Goal: Transaction & Acquisition: Book appointment/travel/reservation

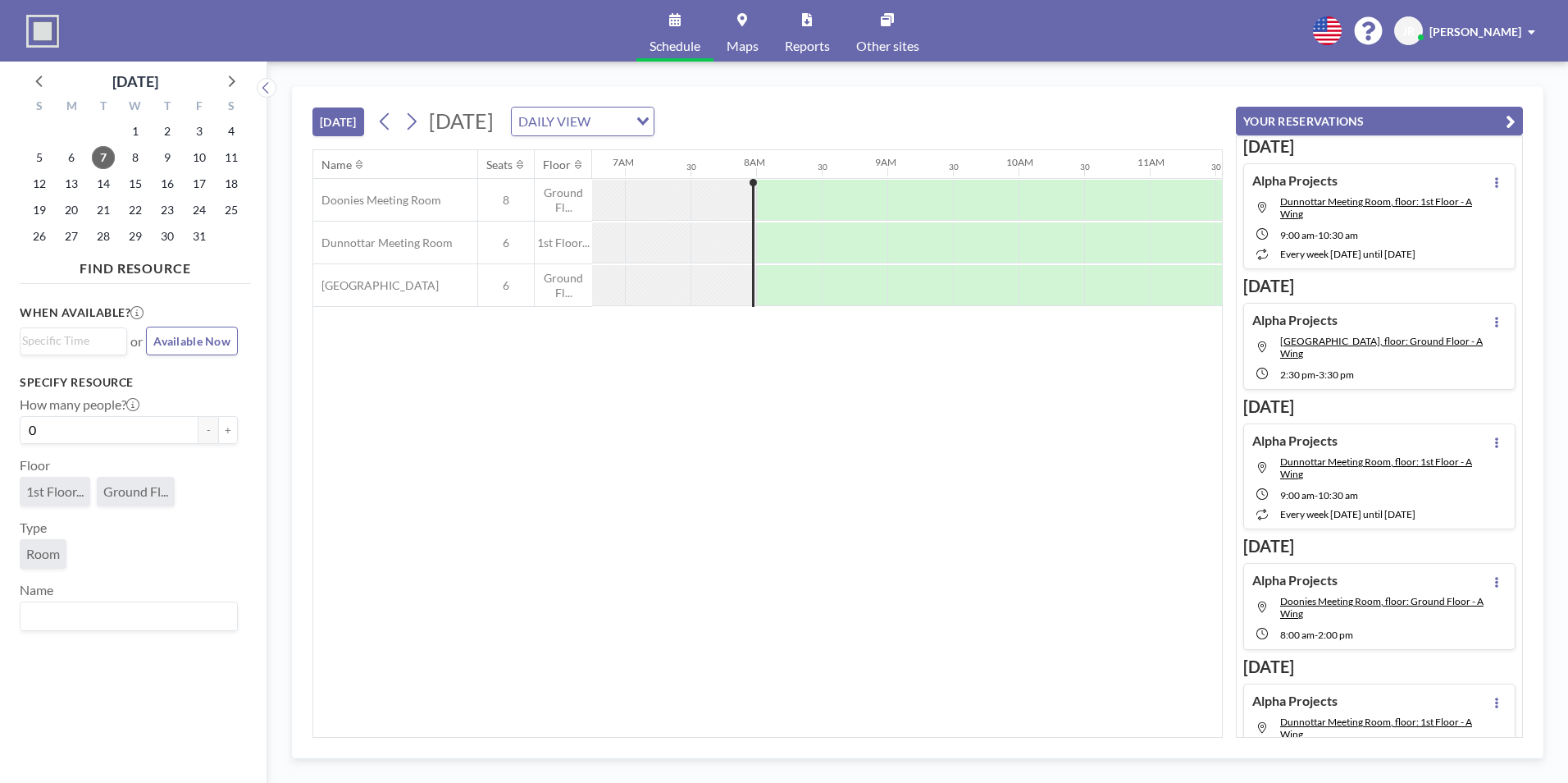
scroll to position [0, 919]
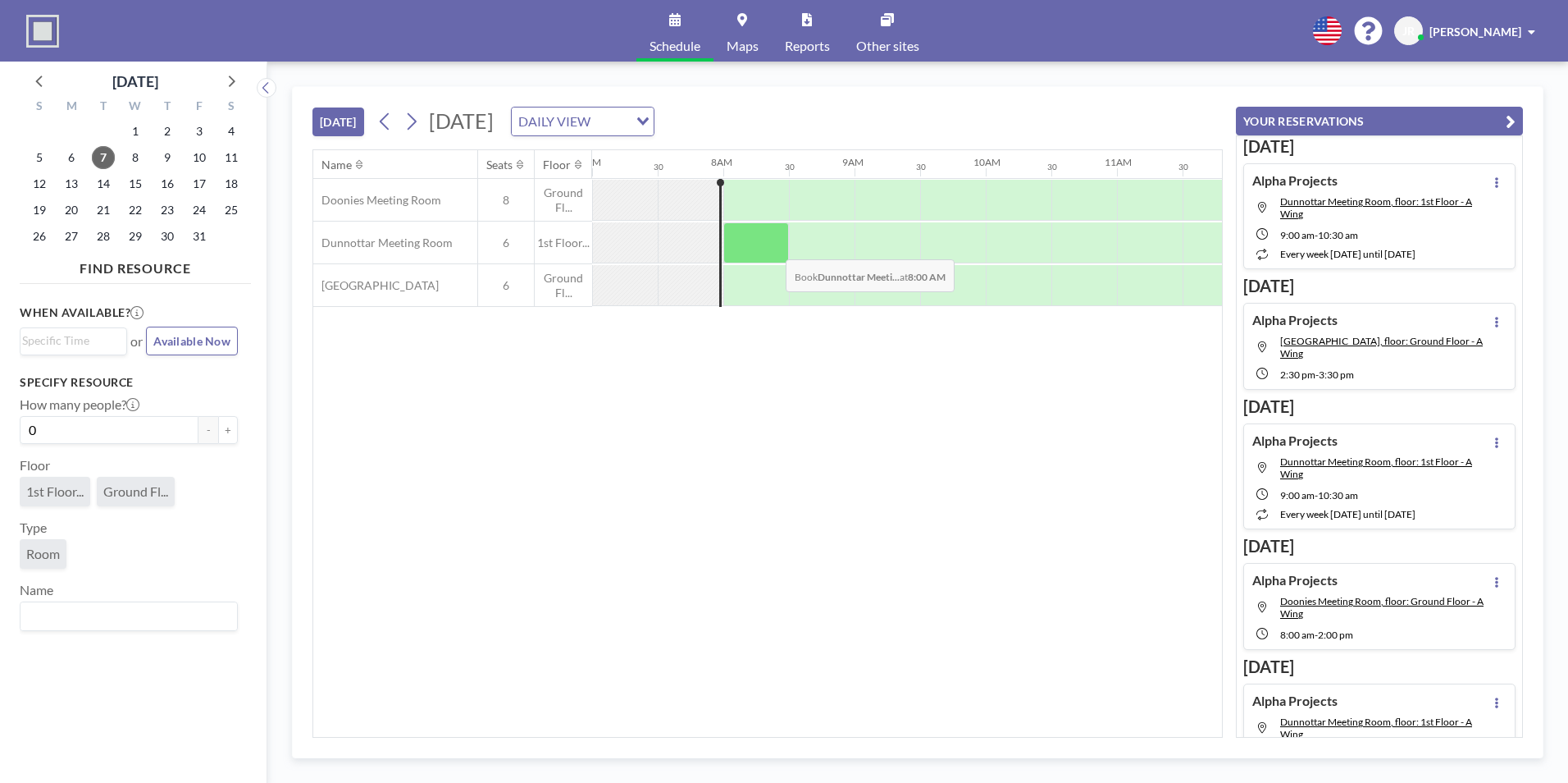
click at [772, 247] on div at bounding box center [756, 243] width 65 height 41
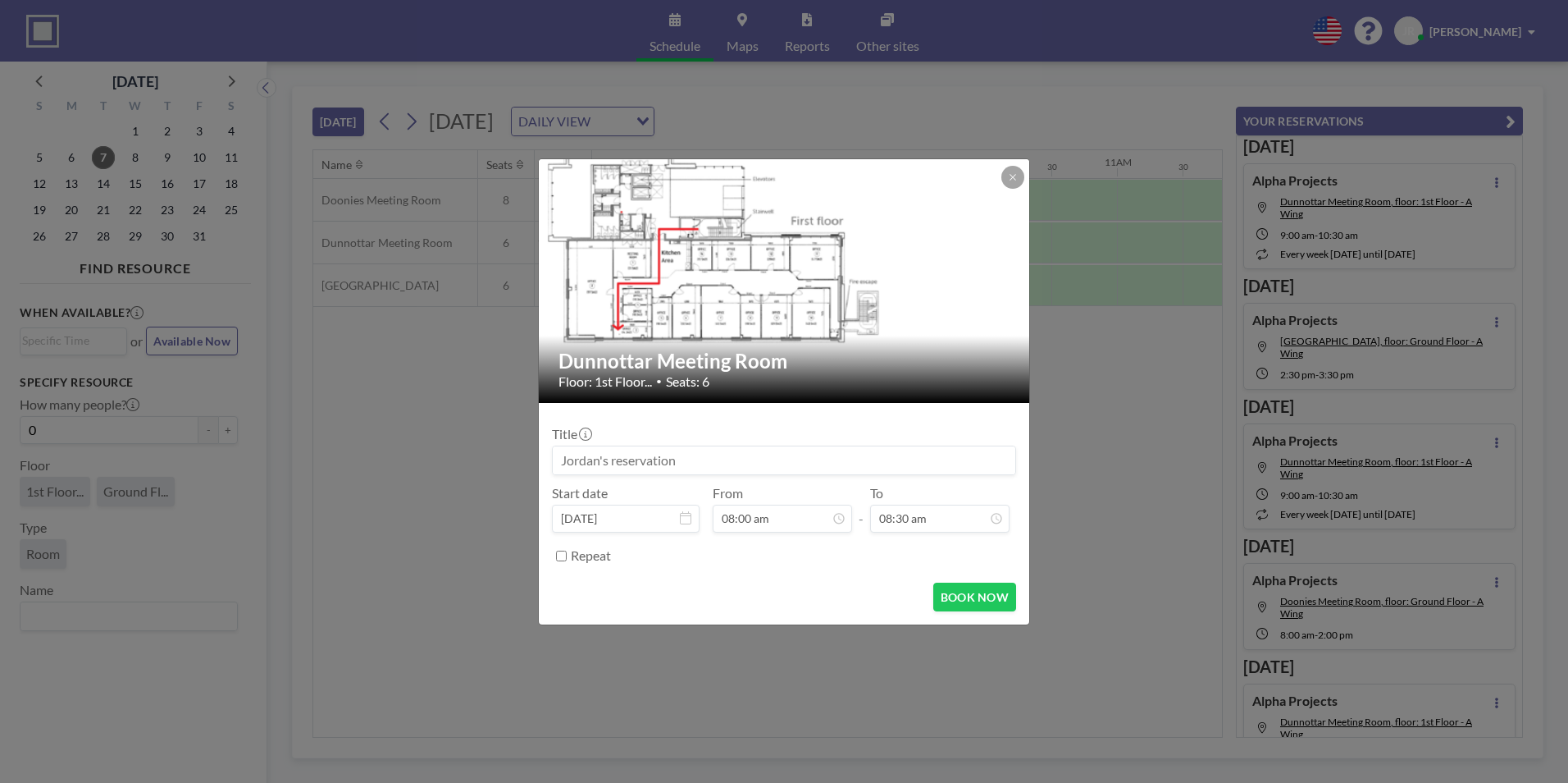
click at [669, 461] on input at bounding box center [784, 460] width 462 height 28
click at [1010, 183] on button at bounding box center [1013, 177] width 23 height 23
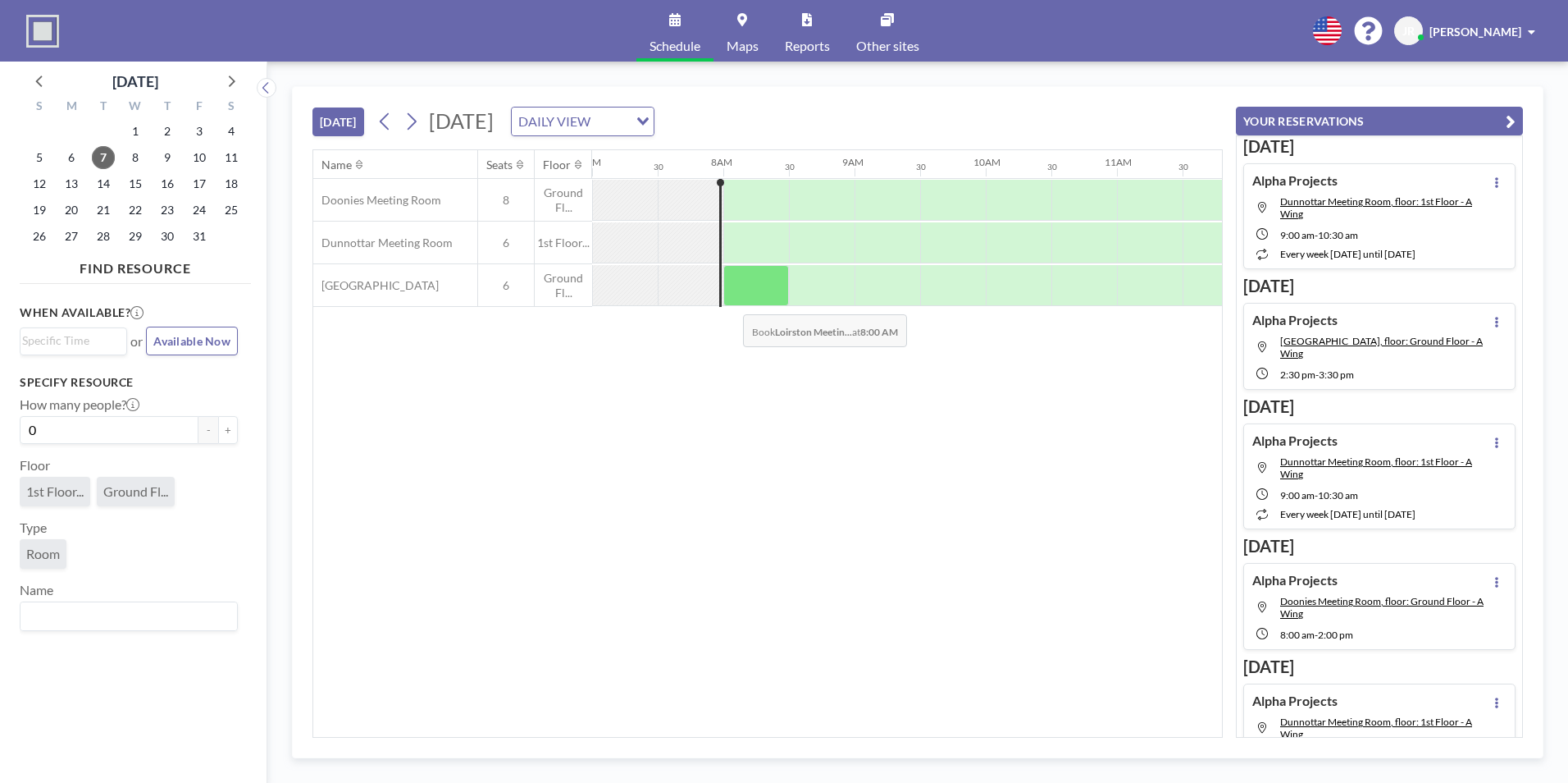
click at [737, 294] on div at bounding box center [756, 286] width 65 height 41
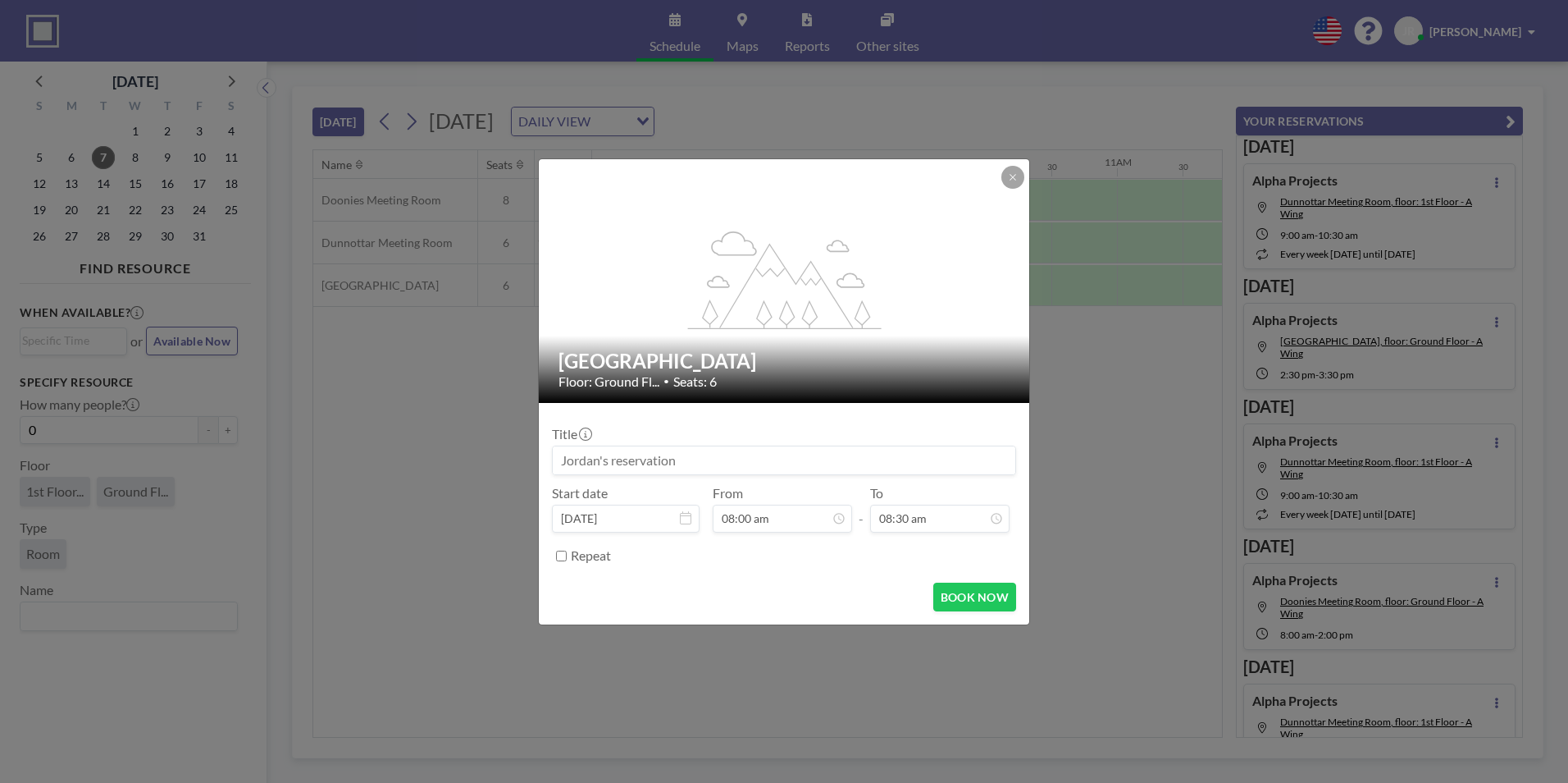
click at [638, 464] on input at bounding box center [784, 460] width 462 height 28
type input "Alpha Projects"
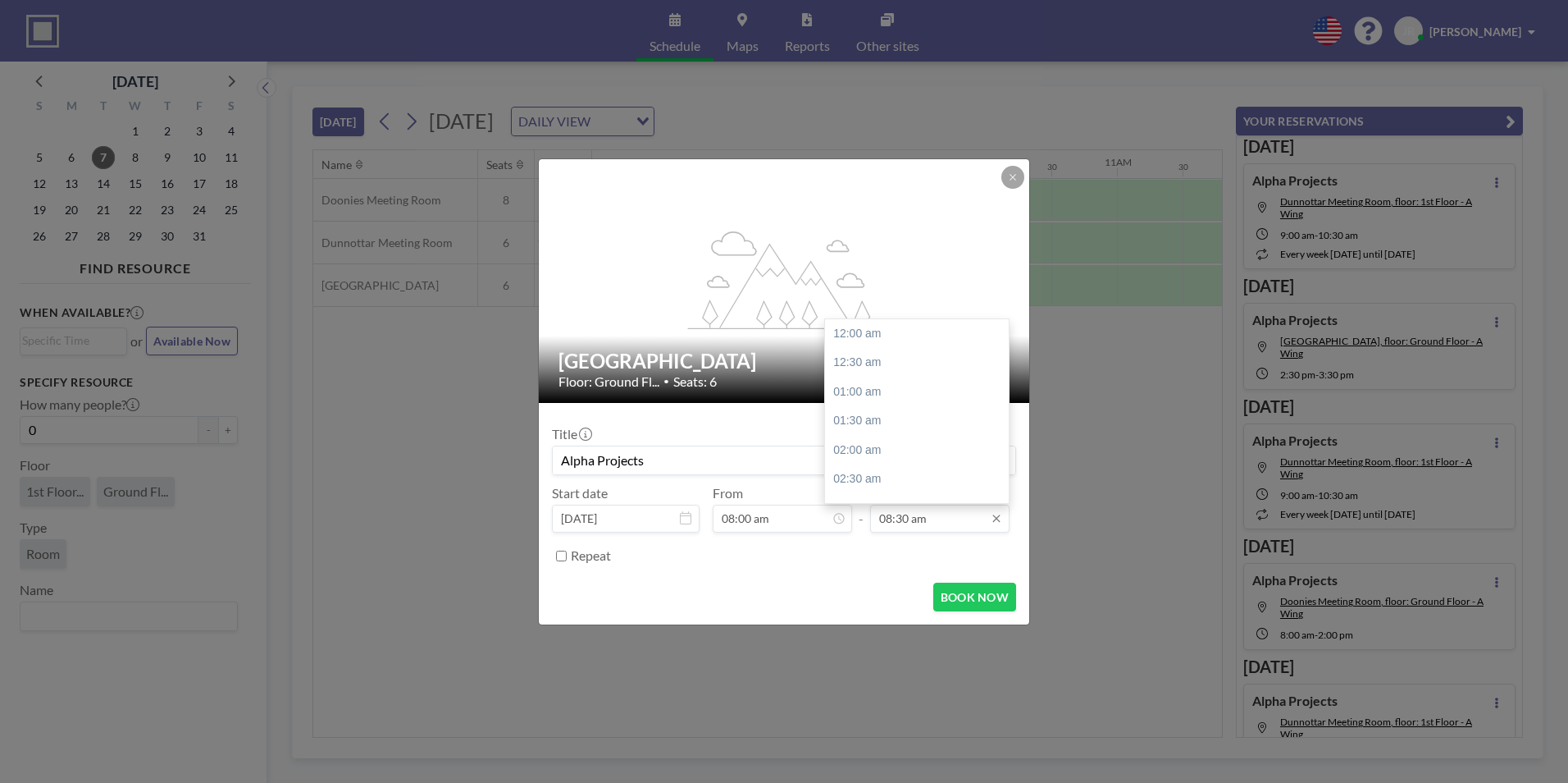
scroll to position [496, 0]
click at [865, 365] on div "09:00 am" at bounding box center [921, 363] width 192 height 29
type input "09:00 am"
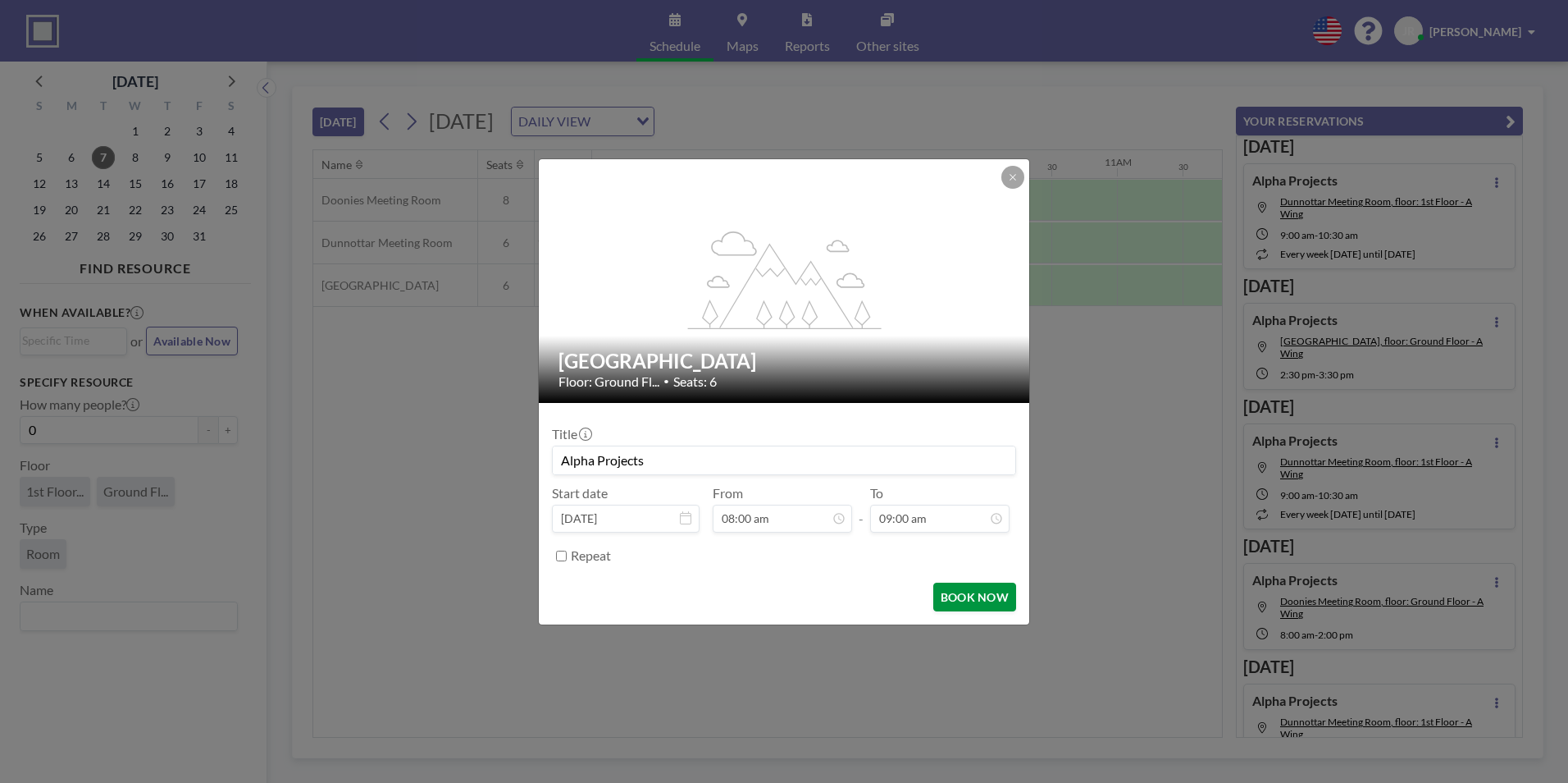
scroll to position [526, 0]
click at [976, 601] on button "BOOK NOW" at bounding box center [974, 596] width 83 height 28
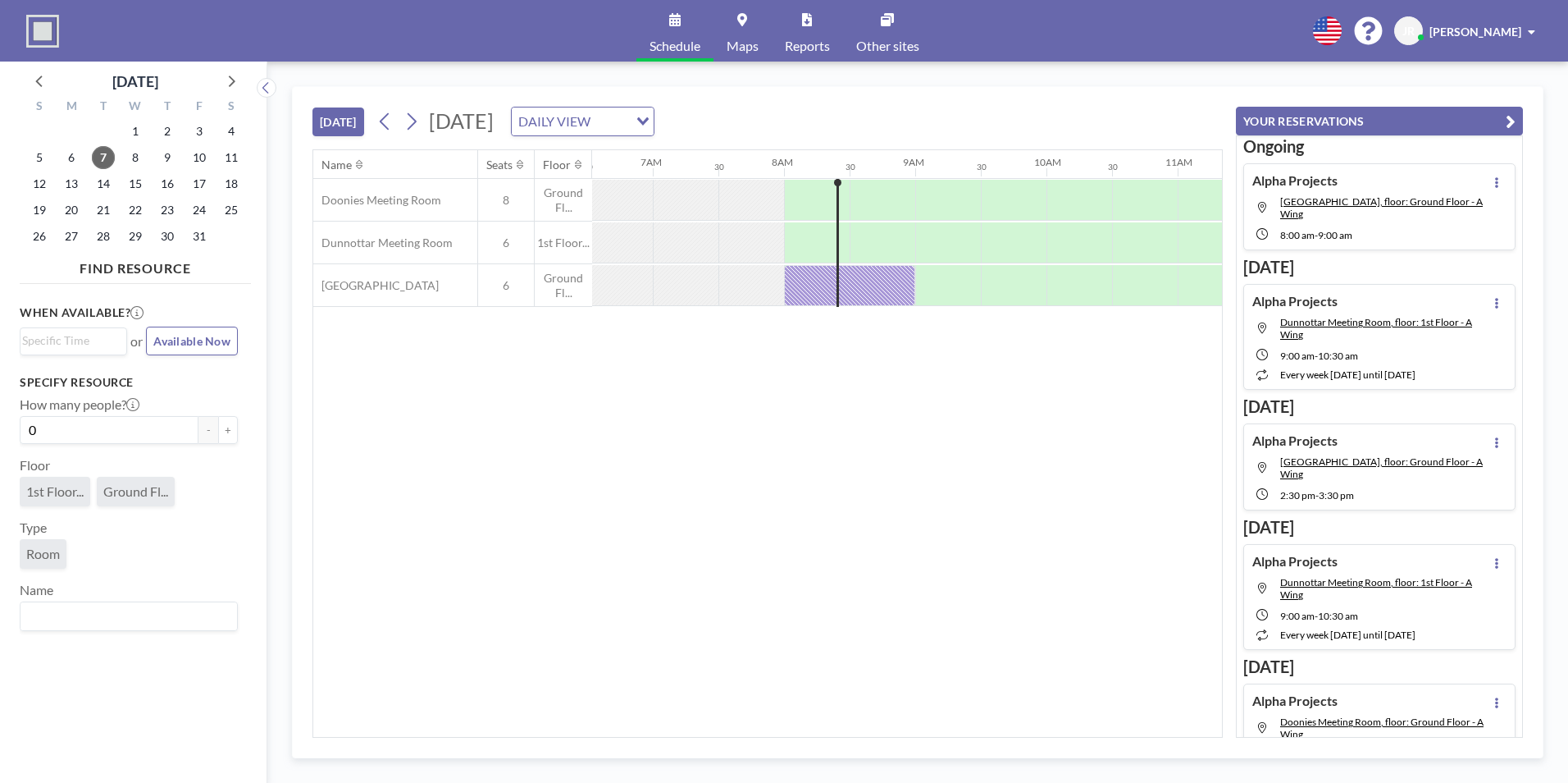
scroll to position [0, 984]
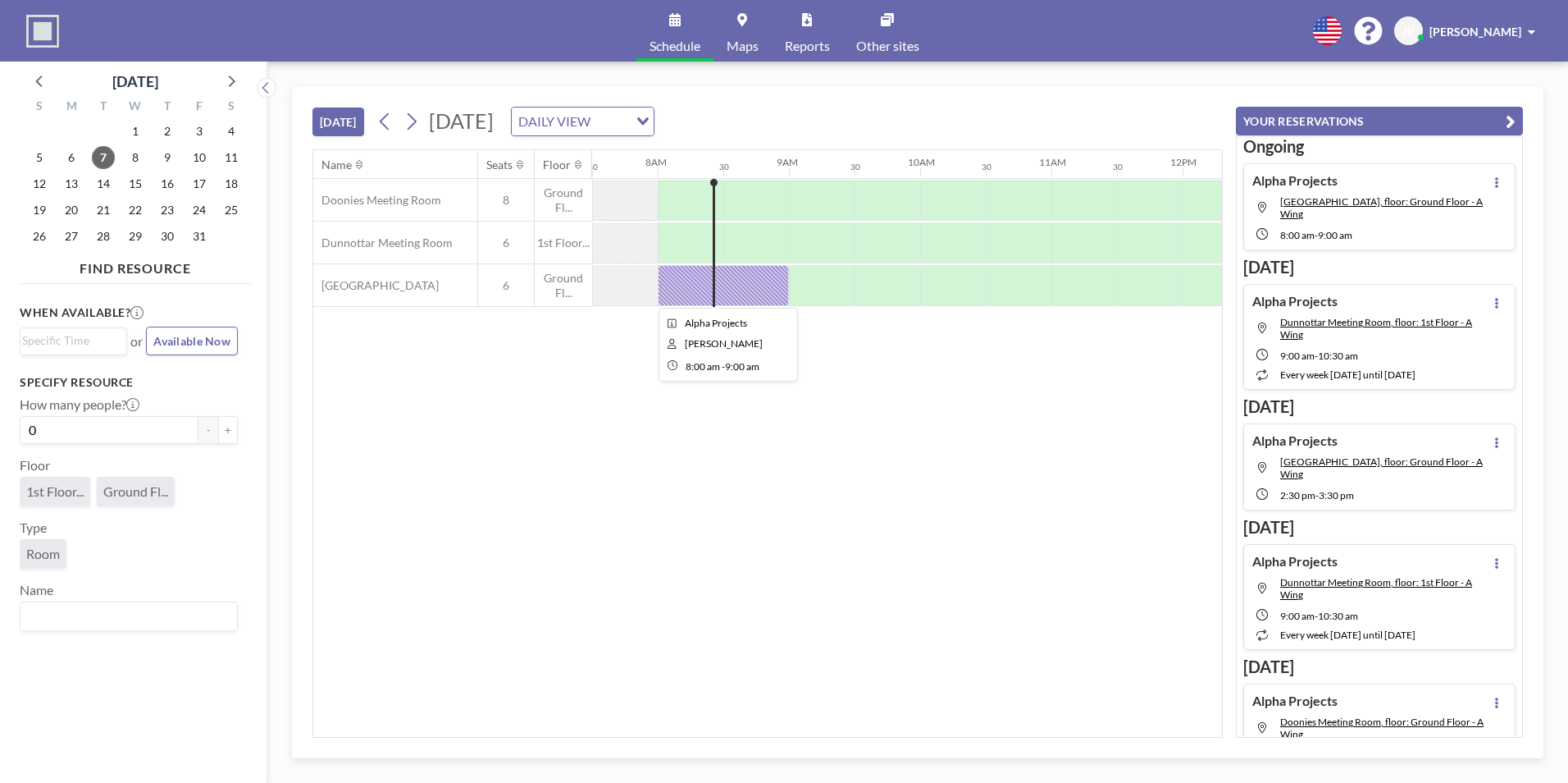
click at [737, 287] on div at bounding box center [724, 286] width 132 height 41
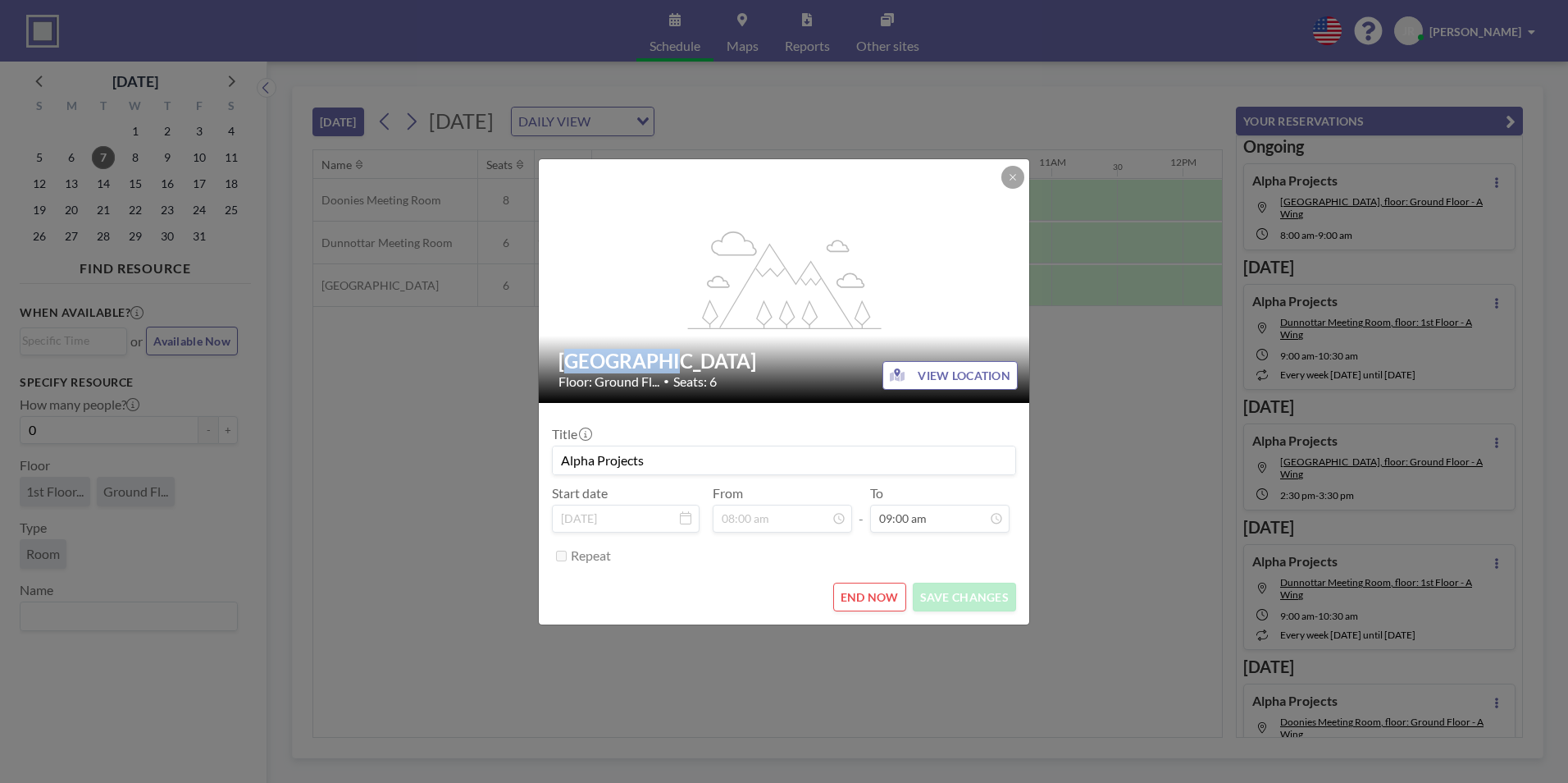
click at [737, 287] on icon "flex-grow: 1.2;" at bounding box center [785, 280] width 197 height 98
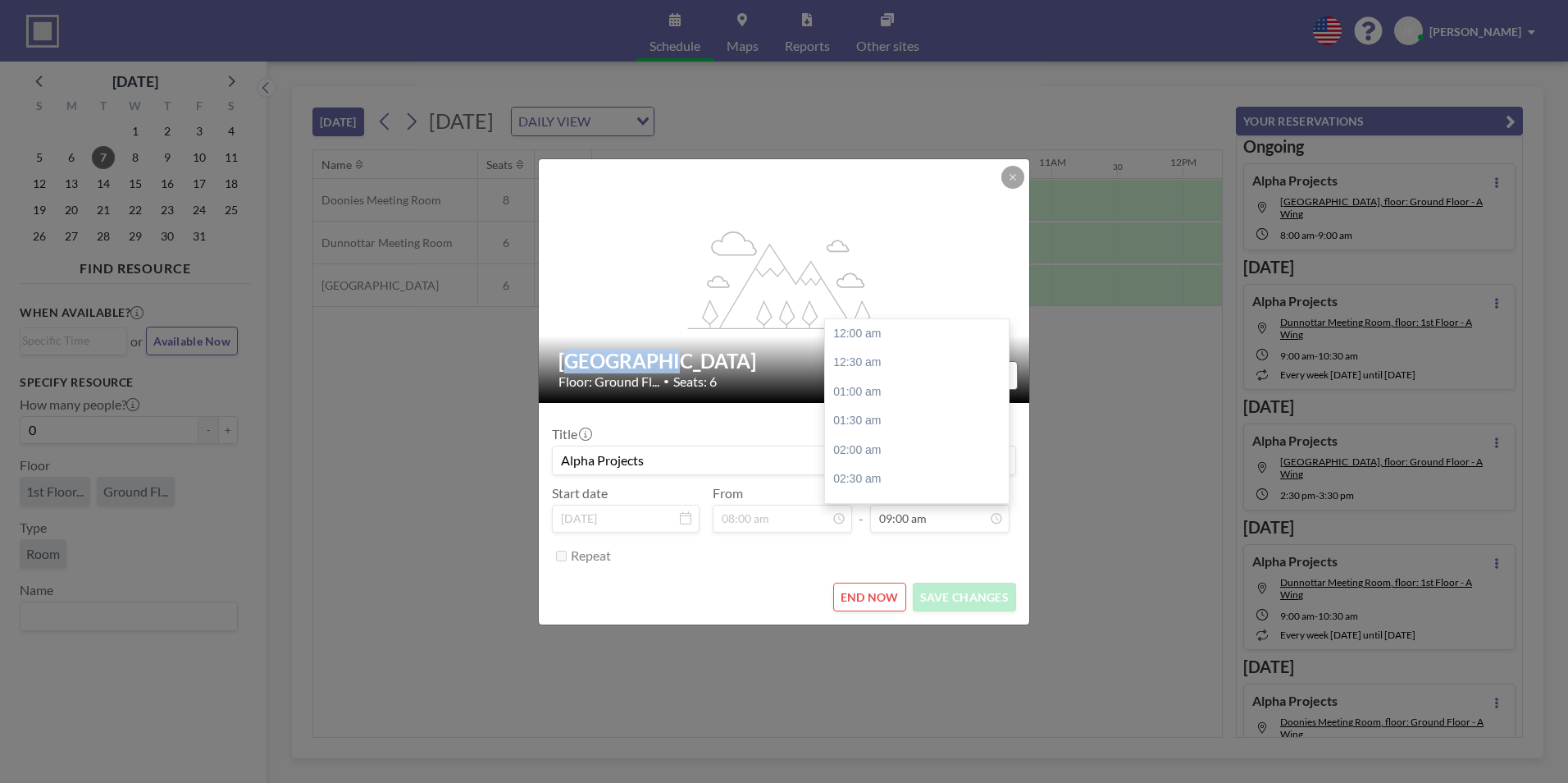
scroll to position [526, 0]
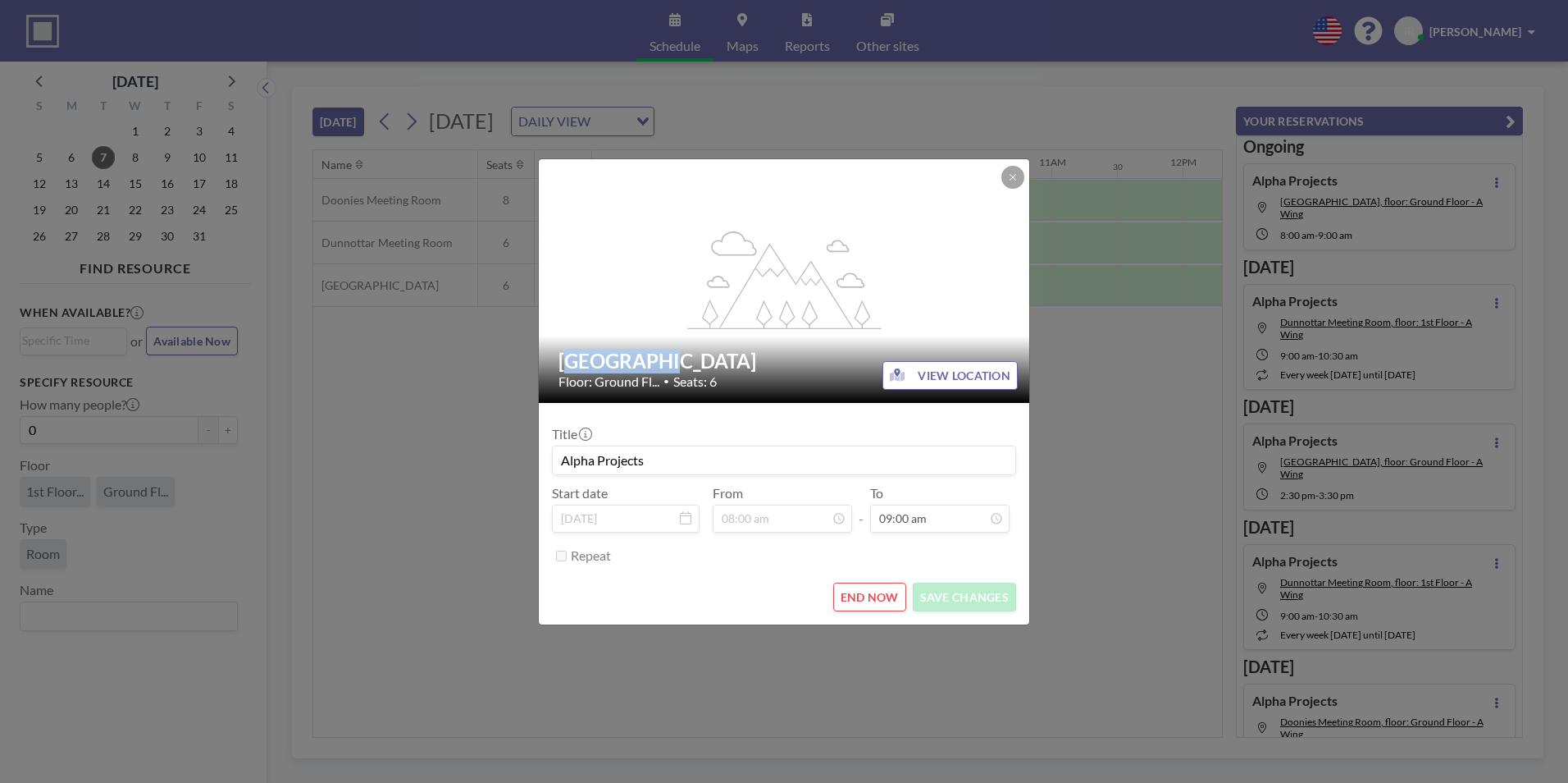
click at [884, 598] on button "END NOW" at bounding box center [870, 596] width 73 height 28
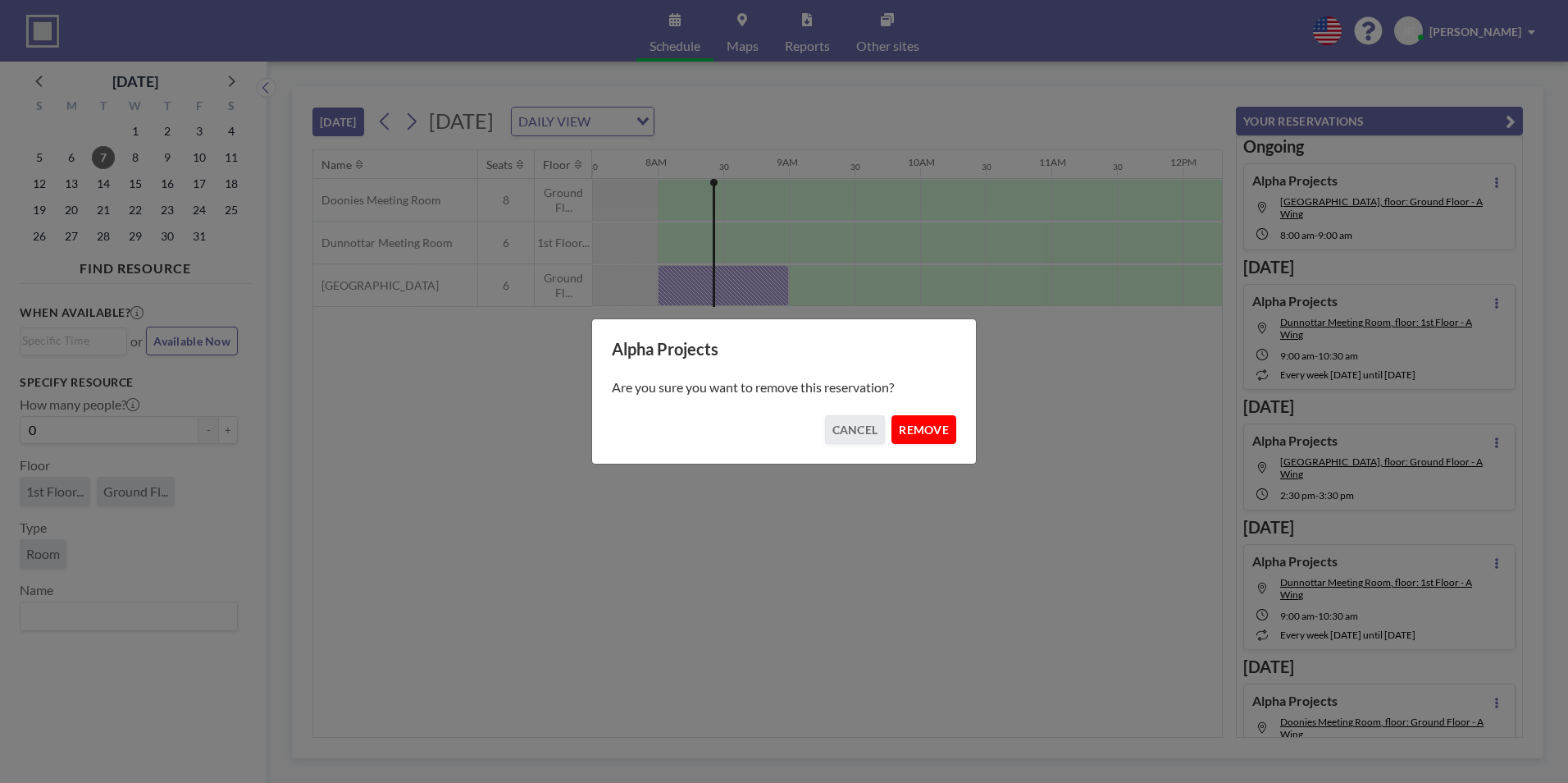
click at [920, 441] on button "REMOVE" at bounding box center [923, 429] width 64 height 28
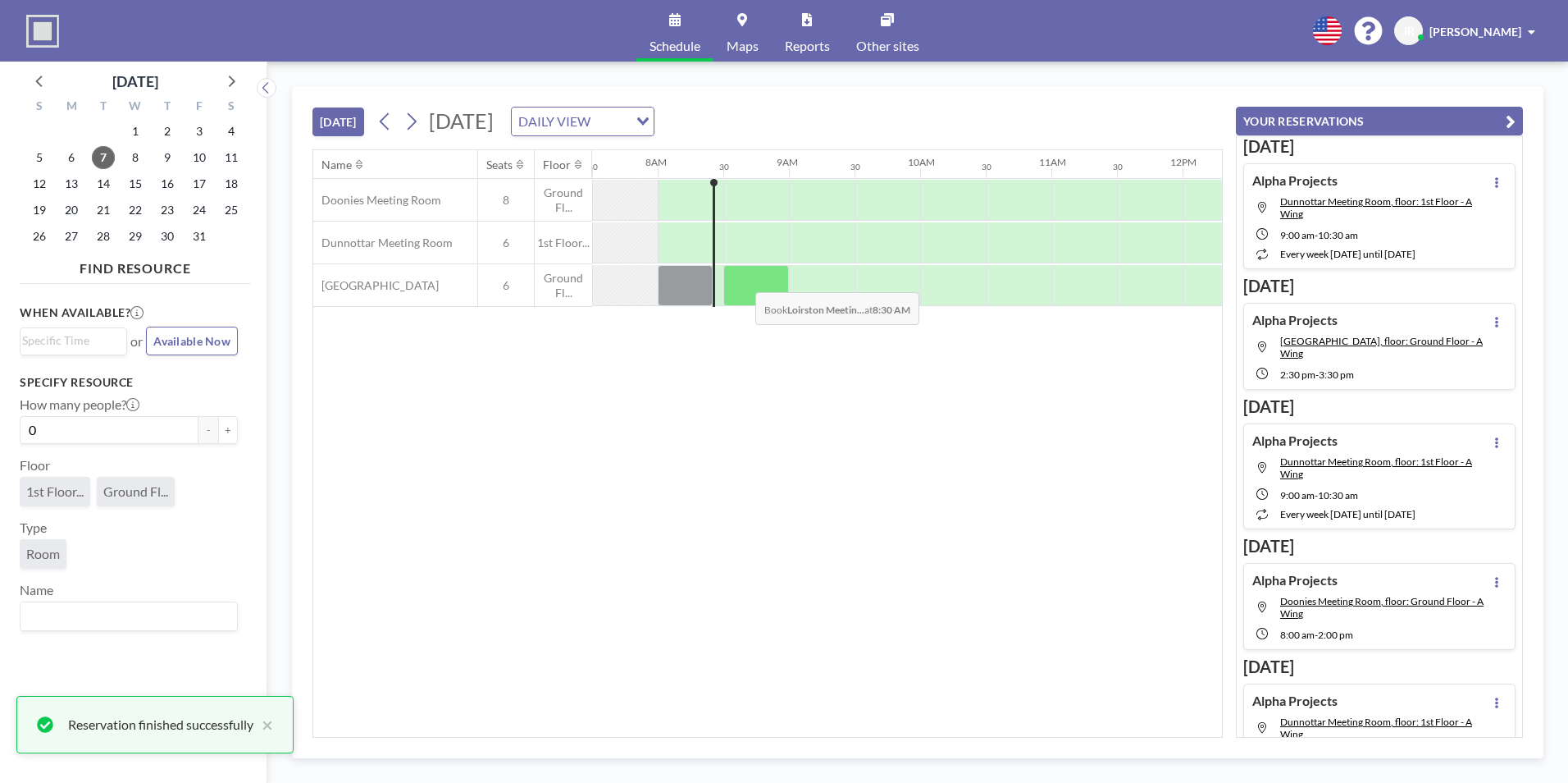
click at [742, 280] on div at bounding box center [756, 286] width 65 height 41
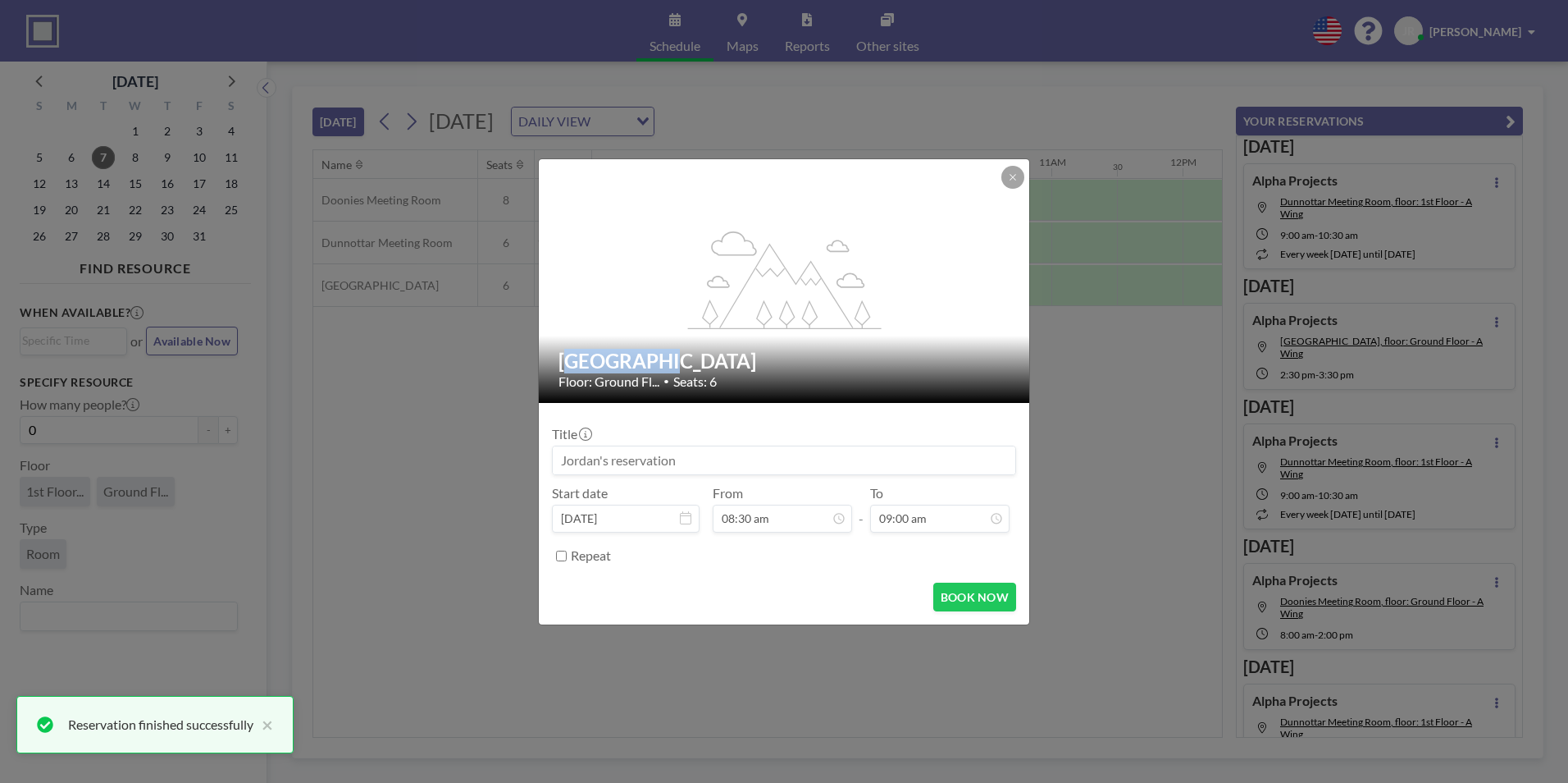
click at [742, 280] on icon "flex-grow: 1.2;" at bounding box center [785, 280] width 197 height 98
click at [649, 459] on input at bounding box center [784, 460] width 462 height 28
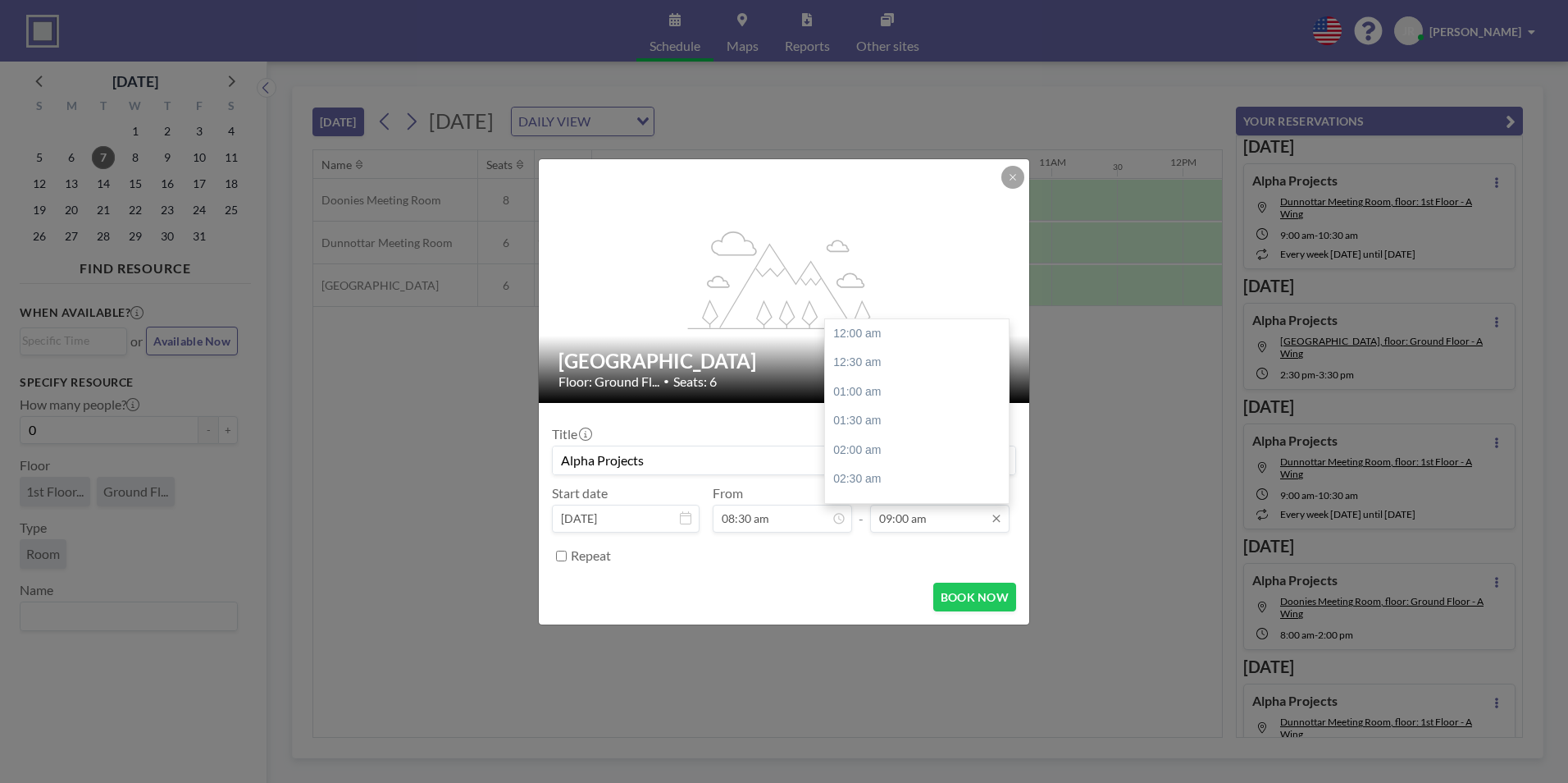
scroll to position [526, 0]
type input "Alpha Projects"
click at [864, 364] on div "09:30 am" at bounding box center [921, 363] width 192 height 29
type input "09:30 am"
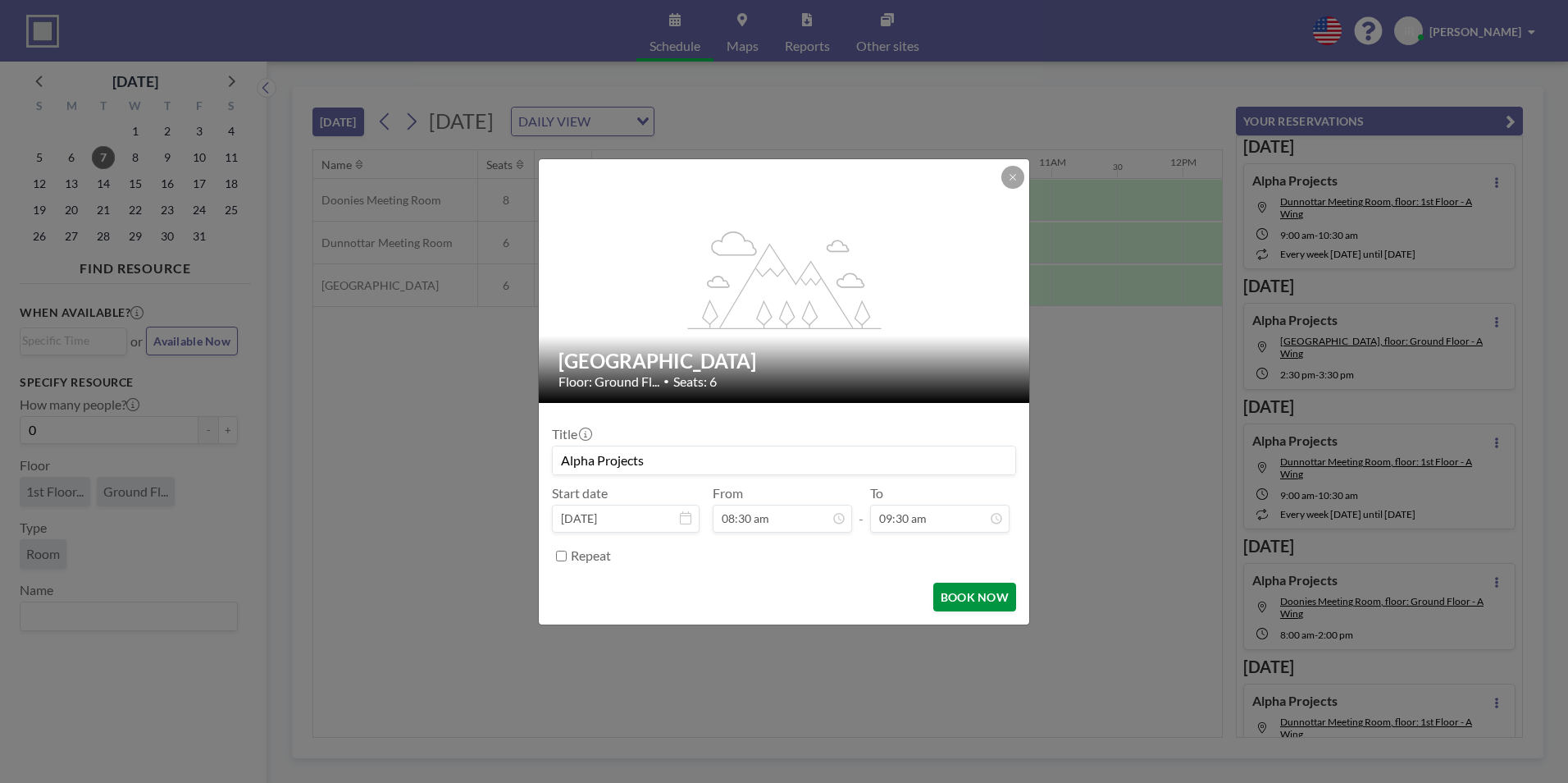
scroll to position [555, 0]
click at [952, 593] on button "BOOK NOW" at bounding box center [974, 596] width 83 height 28
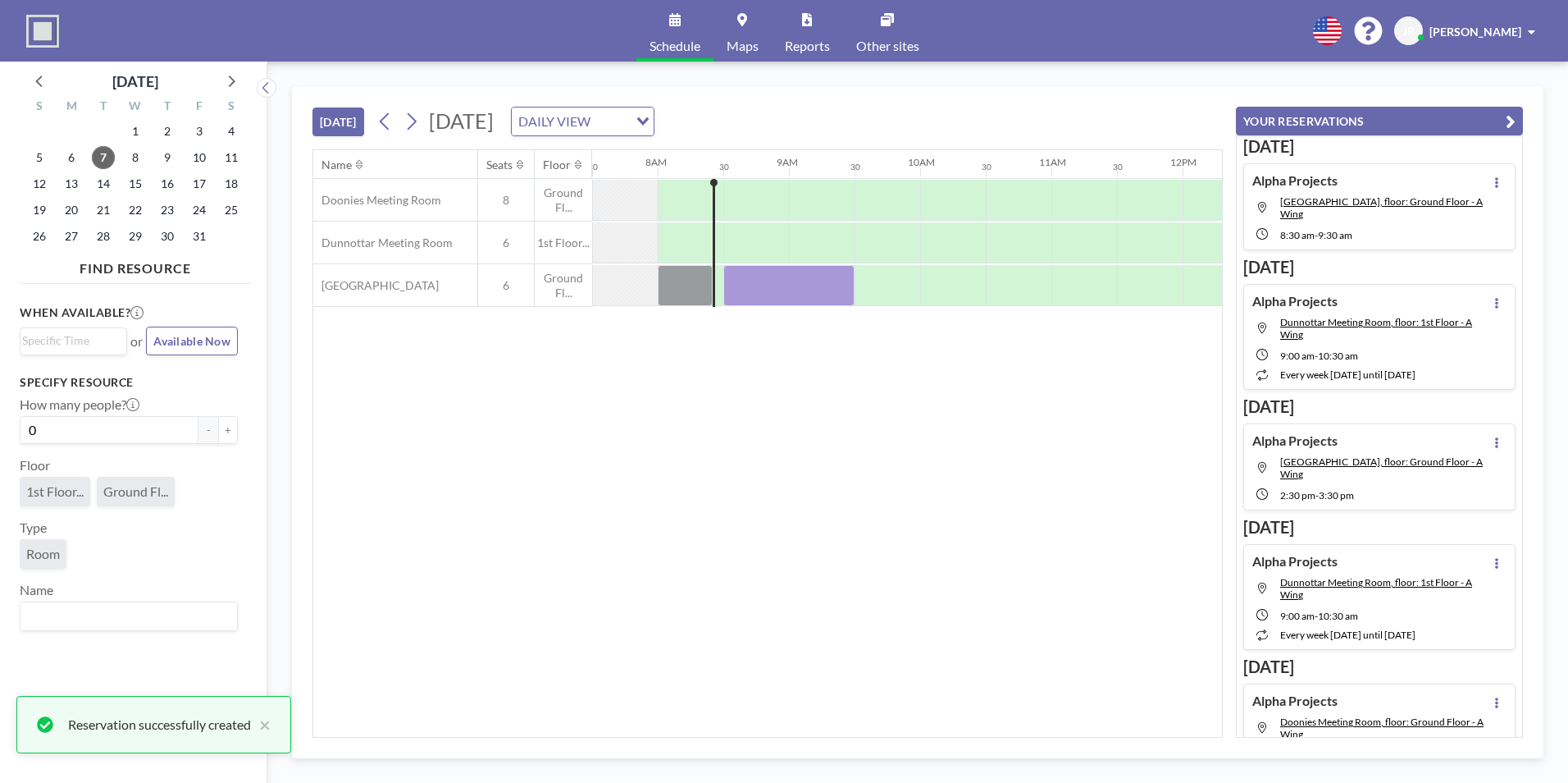
click at [276, 724] on div "Reservation successfully created ×" at bounding box center [154, 724] width 275 height 58
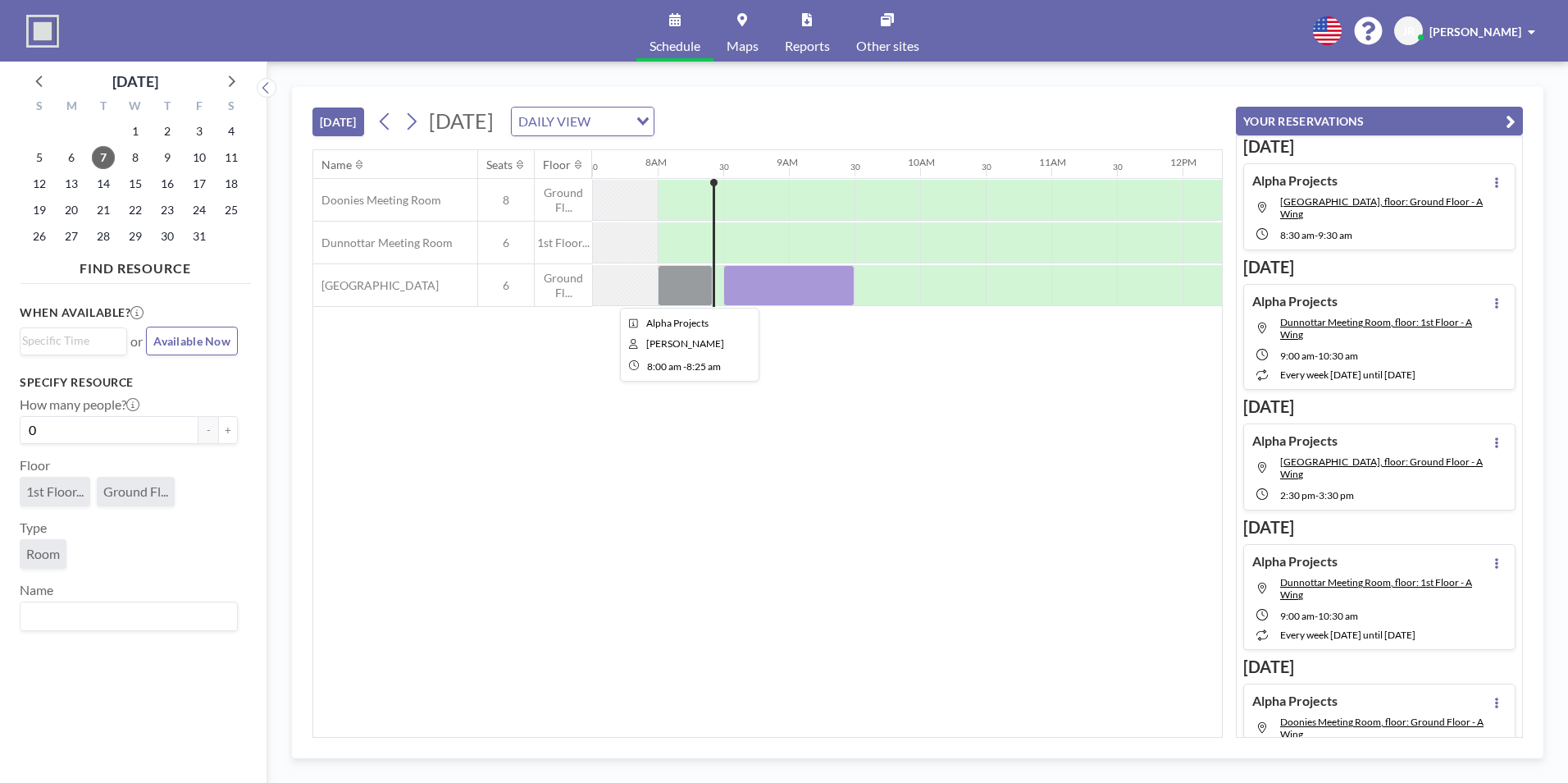
click at [701, 281] on div at bounding box center [686, 286] width 55 height 41
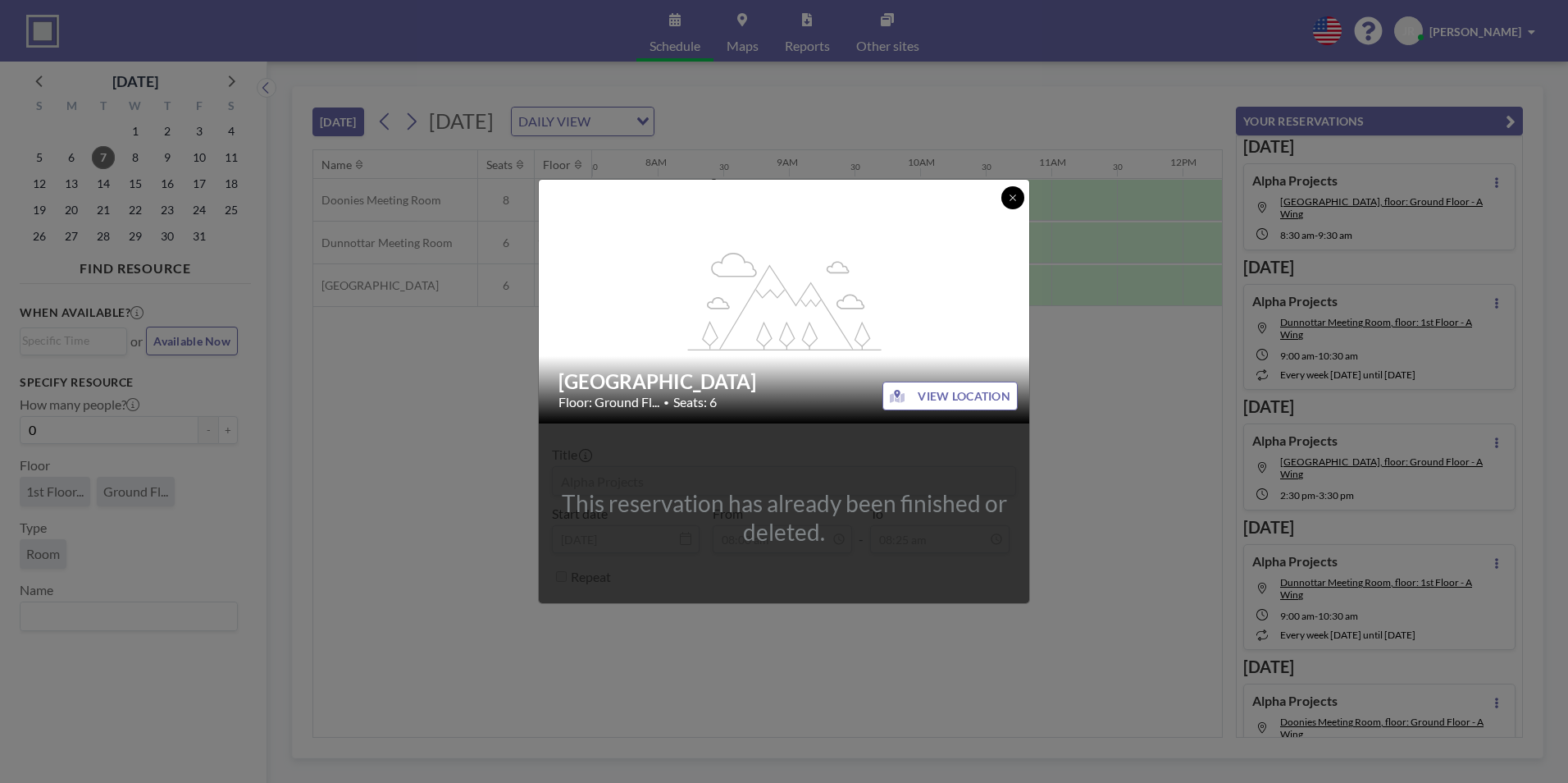
click at [1010, 199] on icon at bounding box center [1013, 198] width 10 height 10
